Goal: Information Seeking & Learning: Learn about a topic

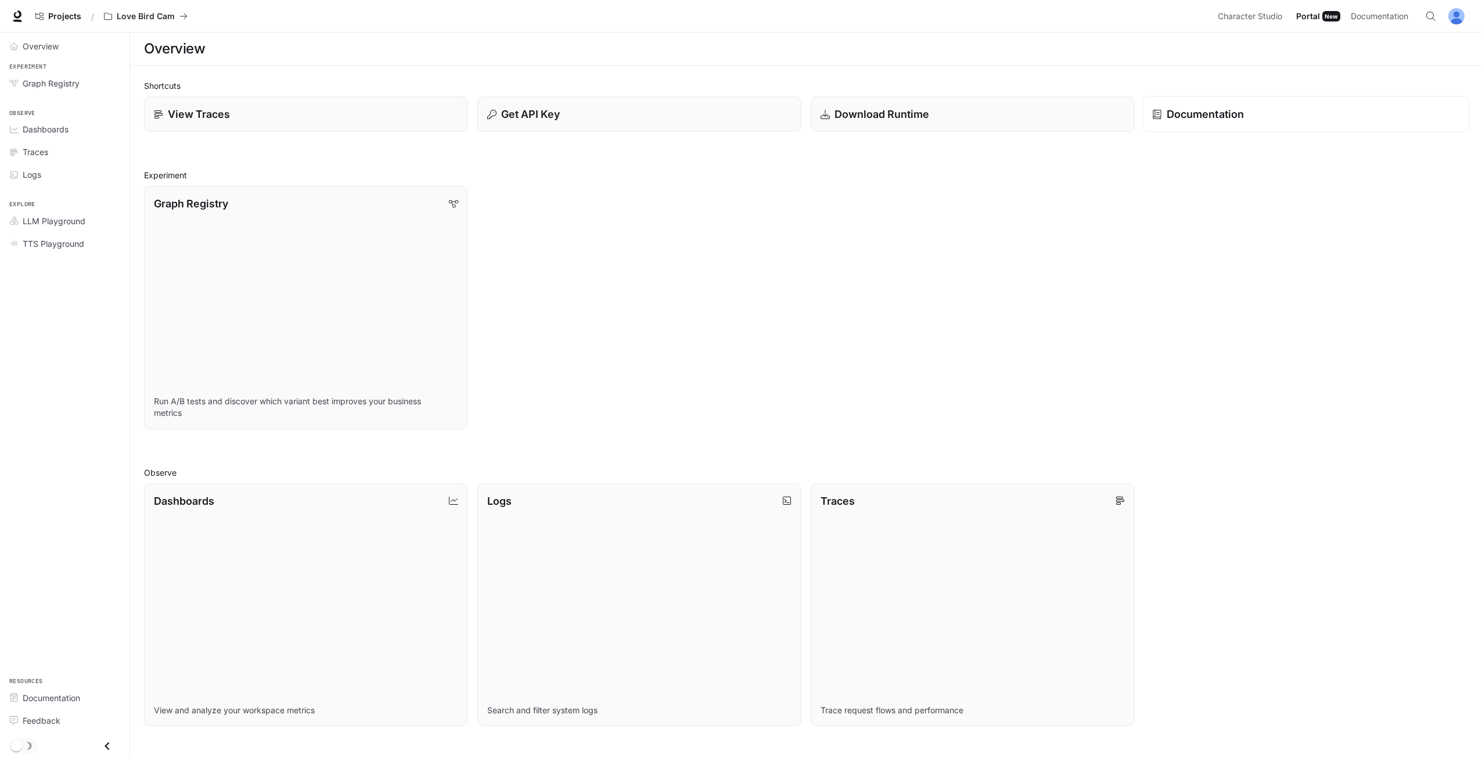
click at [1285, 102] on link "Documentation" at bounding box center [1306, 114] width 328 height 36
